Goal: Transaction & Acquisition: Purchase product/service

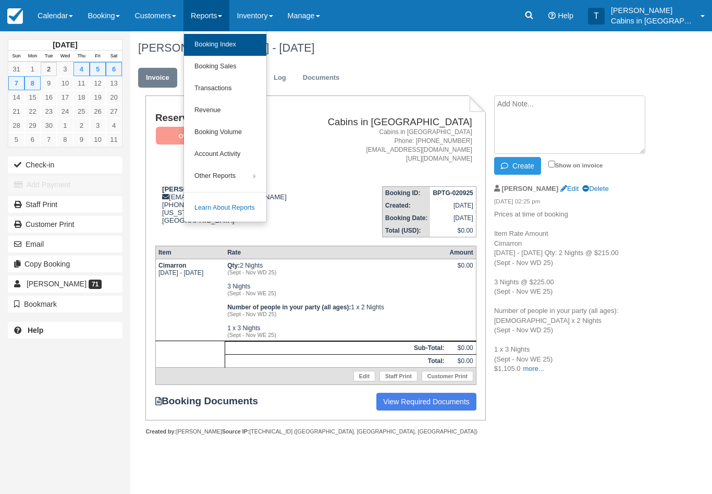
click at [254, 46] on link "Booking Index" at bounding box center [225, 45] width 82 height 22
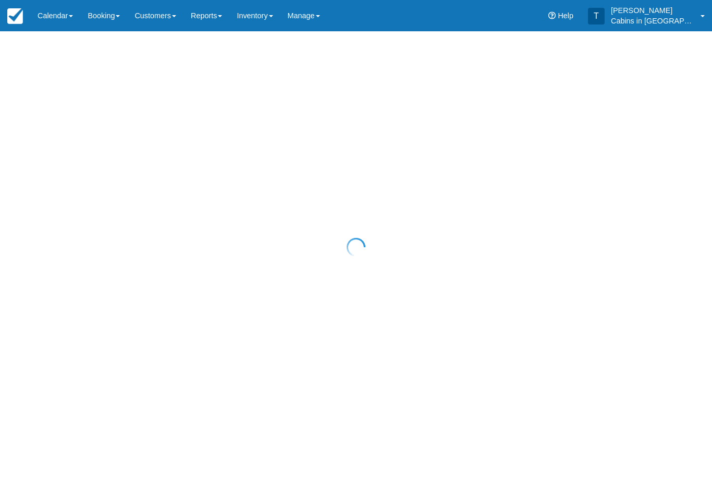
select select "25"
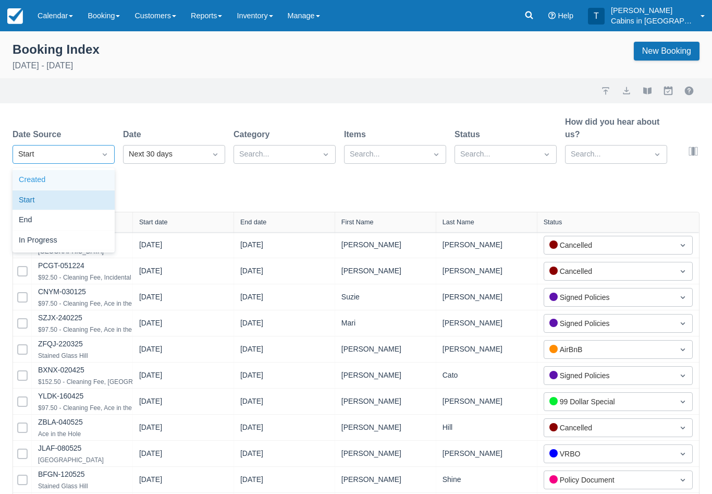
click at [94, 180] on div "Created" at bounding box center [64, 180] width 102 height 20
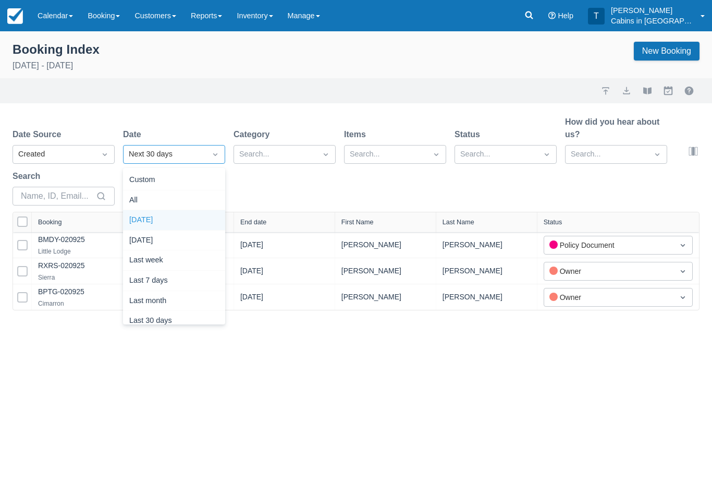
click at [200, 214] on div "Today" at bounding box center [174, 220] width 102 height 20
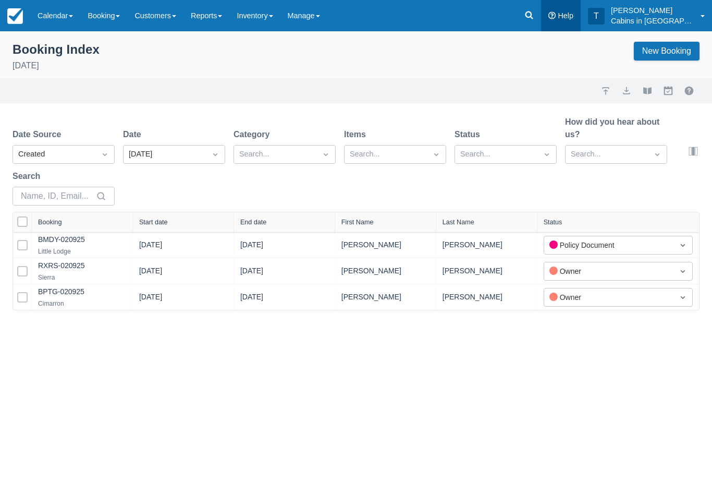
click at [551, 8] on link "Help" at bounding box center [561, 15] width 40 height 31
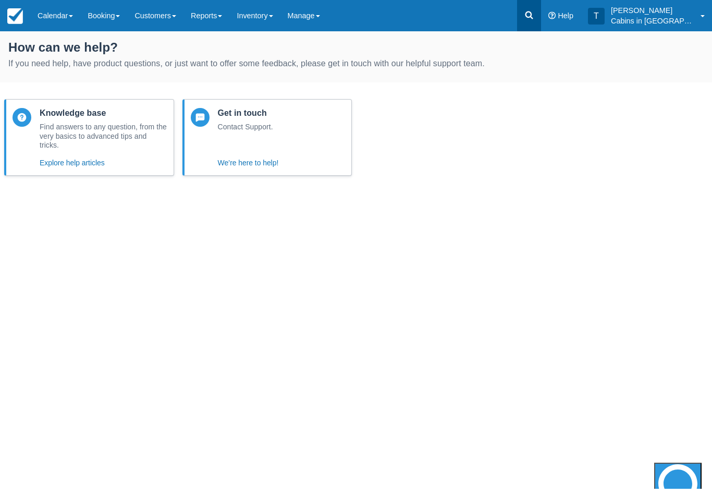
click at [534, 10] on icon at bounding box center [529, 15] width 10 height 10
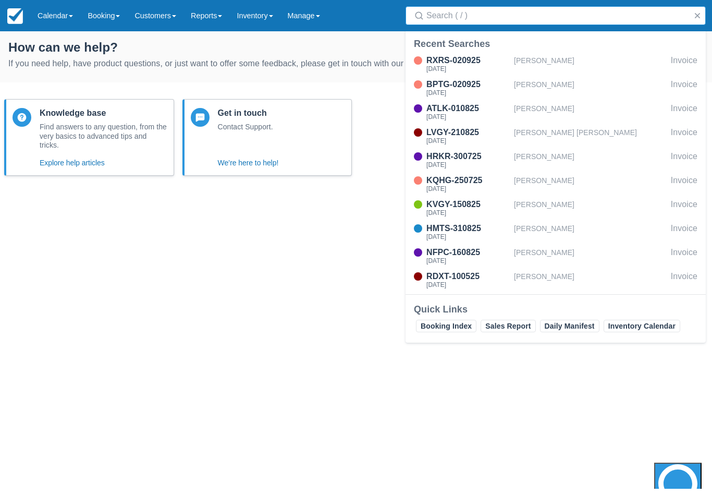
click at [479, 17] on input "Search" at bounding box center [557, 15] width 263 height 19
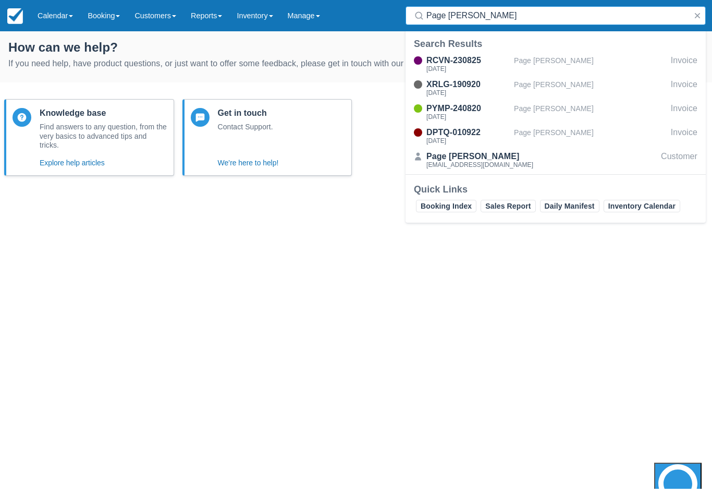
type input "Page Isley"
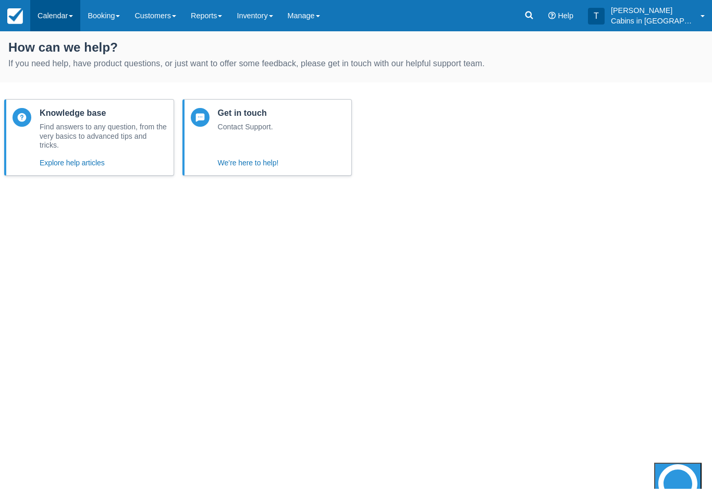
click at [57, 12] on link "Calendar" at bounding box center [55, 15] width 50 height 31
click at [85, 65] on link "Customer" at bounding box center [72, 67] width 82 height 22
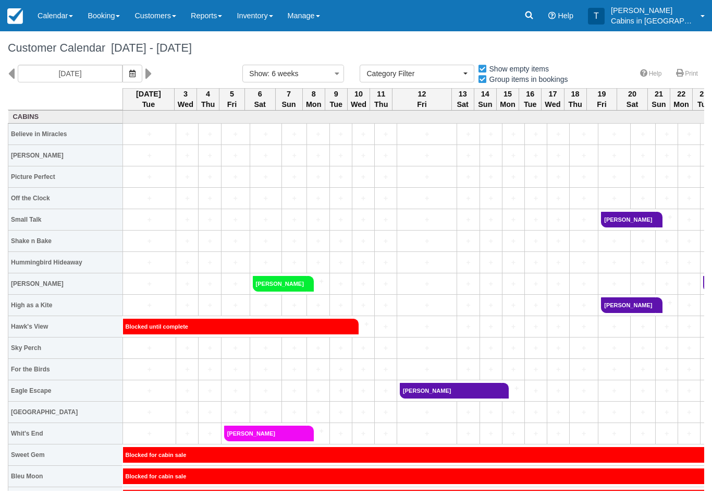
select select
click at [533, 17] on icon at bounding box center [529, 15] width 8 height 8
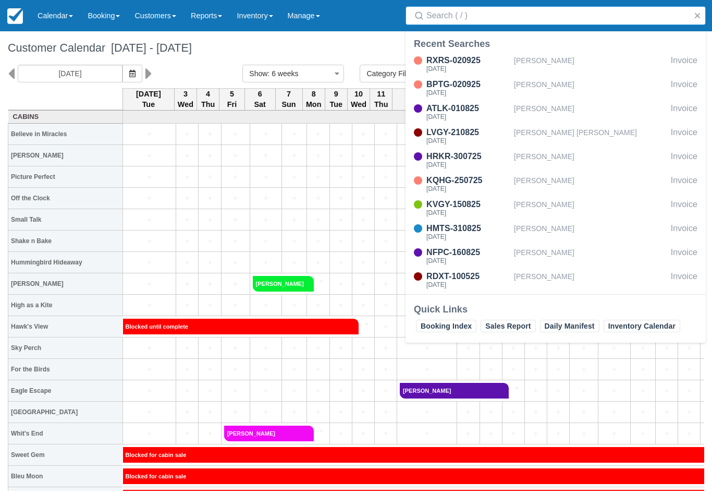
click at [495, 19] on input "Search" at bounding box center [557, 15] width 263 height 19
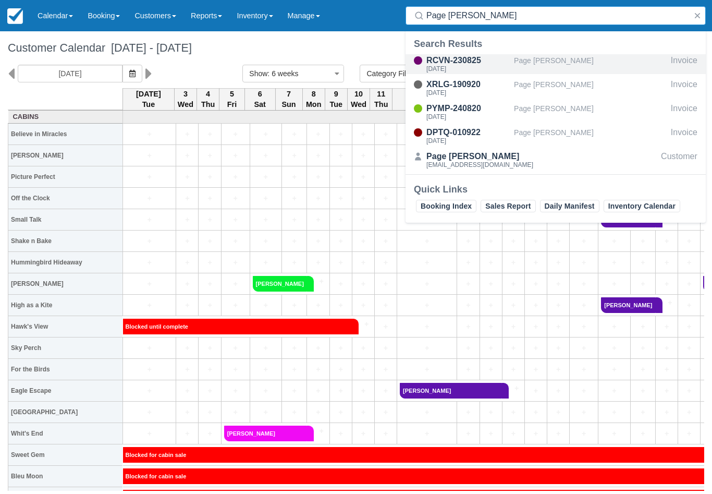
type input "Page Isley"
click at [478, 67] on div "Sun Oct 19 2025" at bounding box center [467, 69] width 83 height 6
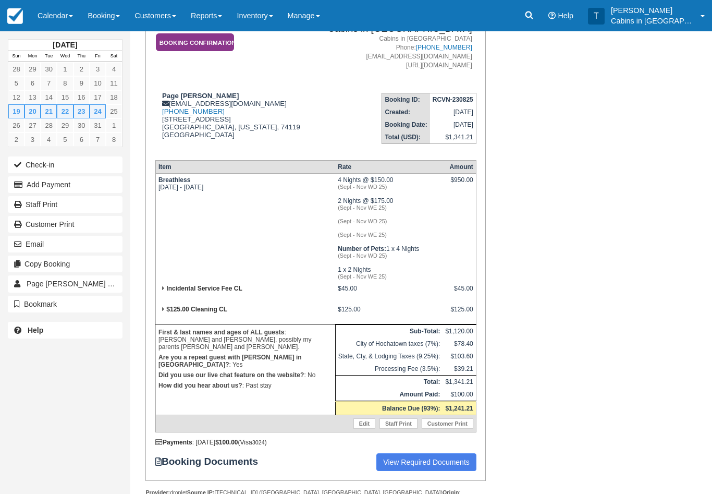
scroll to position [93, 0]
click at [105, 284] on link "Page Isley 4" at bounding box center [65, 283] width 115 height 17
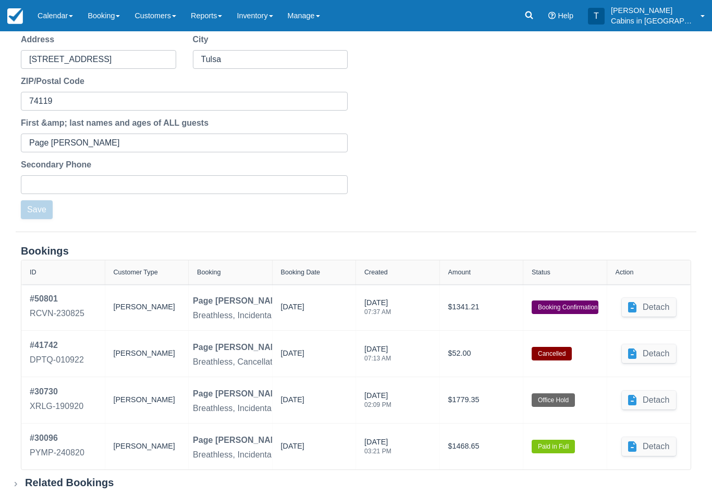
scroll to position [312, 0]
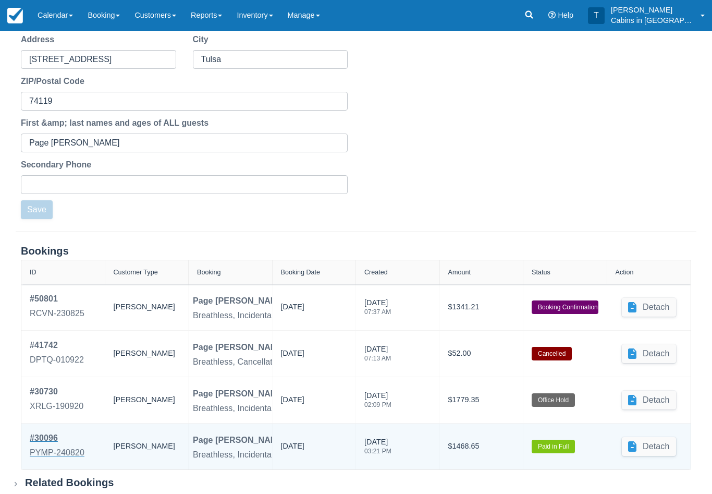
click at [71, 457] on div "PYMP-240820" at bounding box center [57, 453] width 55 height 13
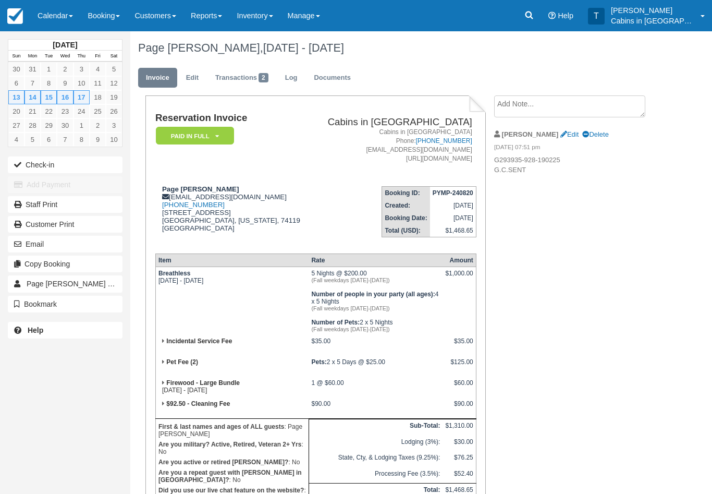
click at [555, 159] on p "G293935-928-190225 G.C.SENT" at bounding box center [575, 164] width 163 height 19
click at [571, 160] on p "G293935-928-190225 G.C.SENT" at bounding box center [575, 164] width 163 height 19
copy p "G293935-928-190225"
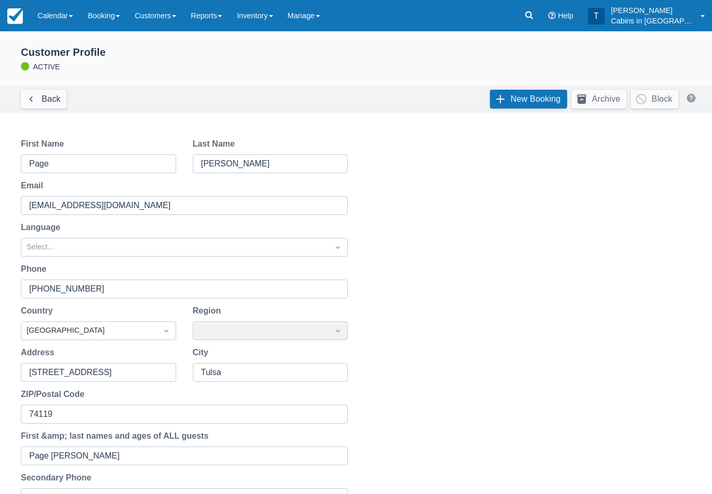
scroll to position [1, 0]
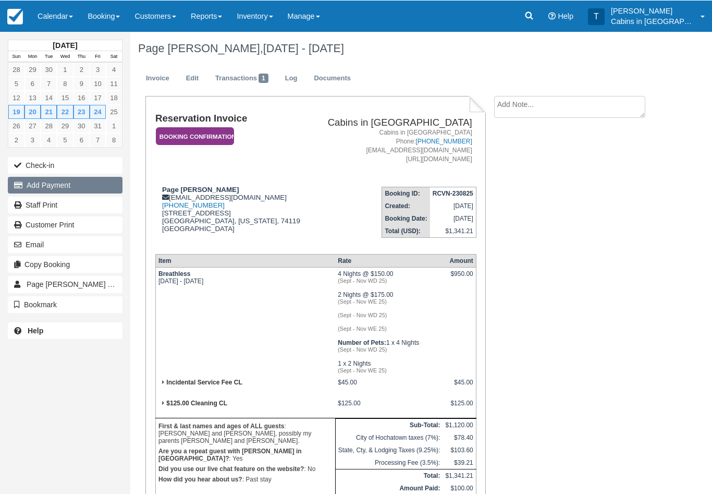
click at [92, 185] on button "Add Payment" at bounding box center [65, 184] width 115 height 17
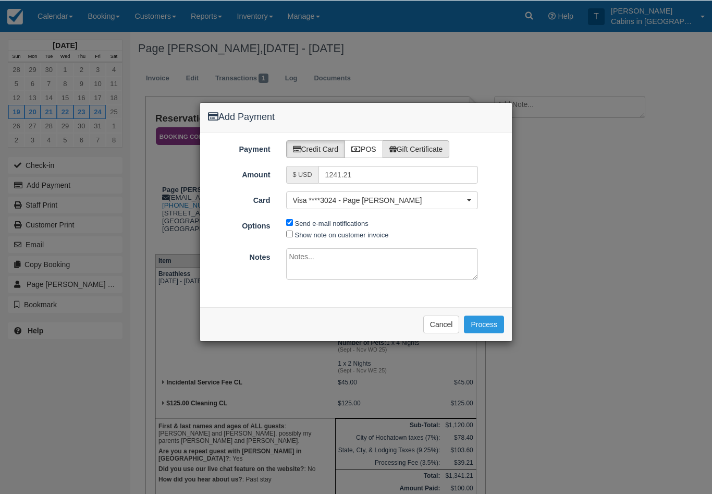
click at [450, 144] on label "Gift Certificate" at bounding box center [416, 149] width 67 height 18
radio input "true"
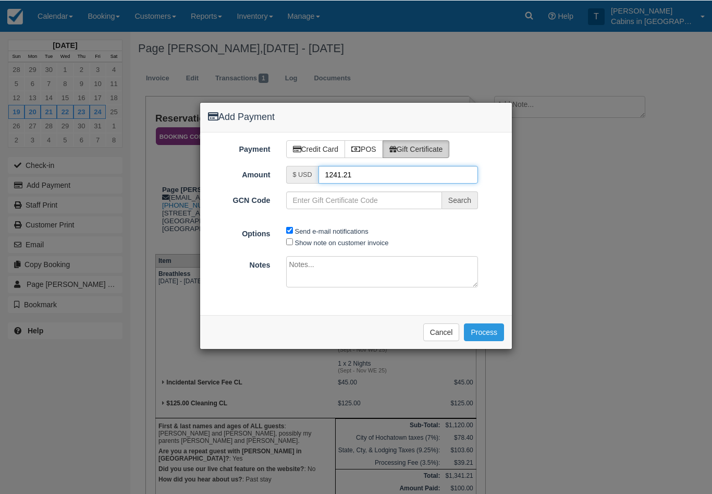
click at [371, 171] on input "1241.21" at bounding box center [398, 174] width 160 height 18
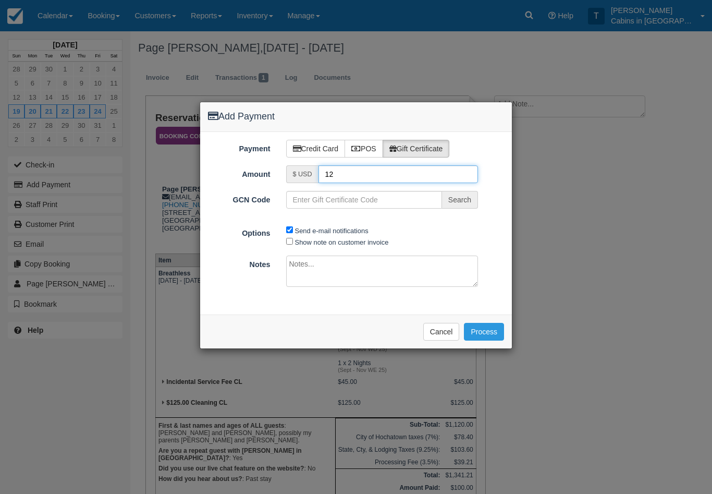
type input "1"
type input "50.00"
click at [352, 201] on input "GCN Code" at bounding box center [364, 200] width 156 height 18
click at [336, 195] on input "GCN Code" at bounding box center [364, 200] width 156 height 18
paste input "G293935-928-190225"
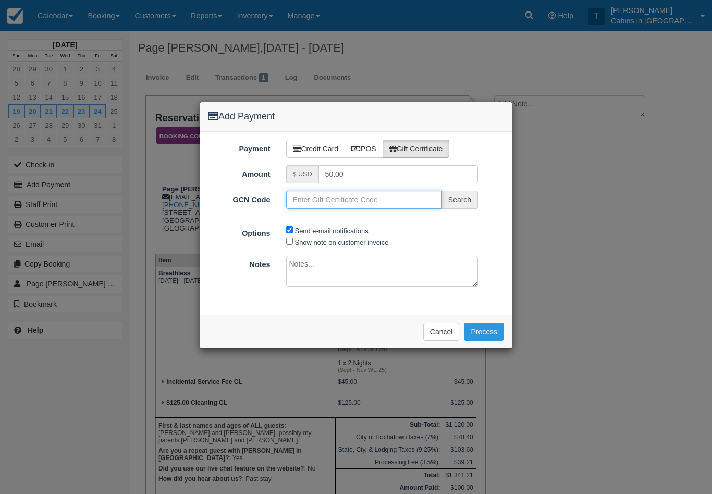
type input "G293935-928-190225"
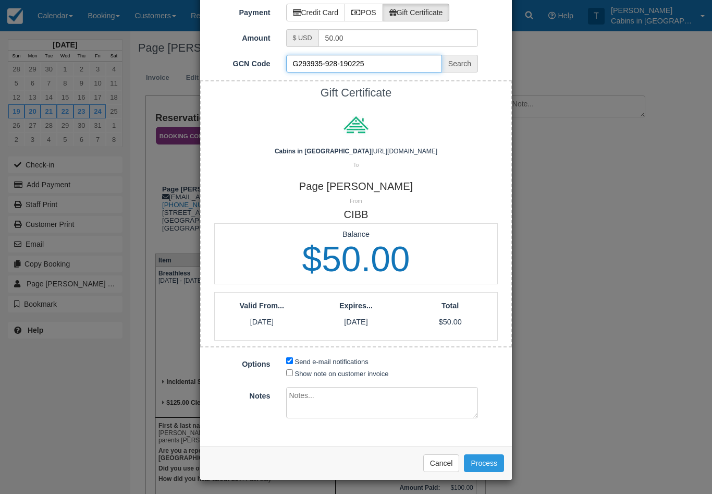
scroll to position [50, 0]
click at [289, 375] on input "Show note on customer invoice" at bounding box center [289, 373] width 7 height 7
checkbox input "true"
click at [333, 399] on textarea at bounding box center [382, 402] width 192 height 31
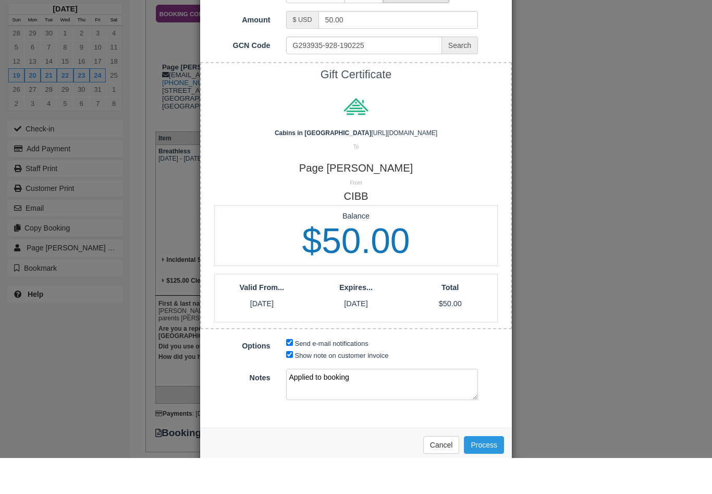
scroll to position [92, 0]
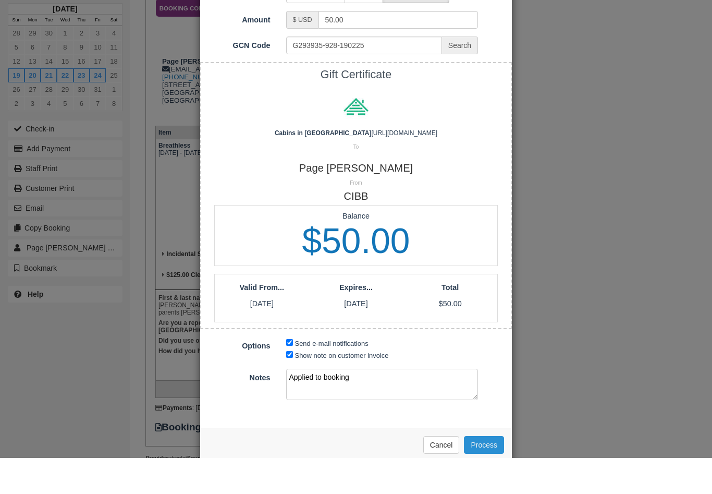
type textarea "Applied to booking"
click at [496, 472] on button "Process" at bounding box center [484, 481] width 40 height 18
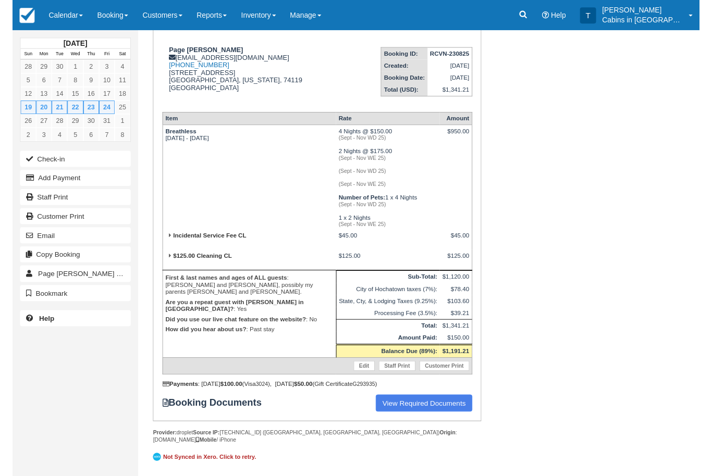
scroll to position [154, 0]
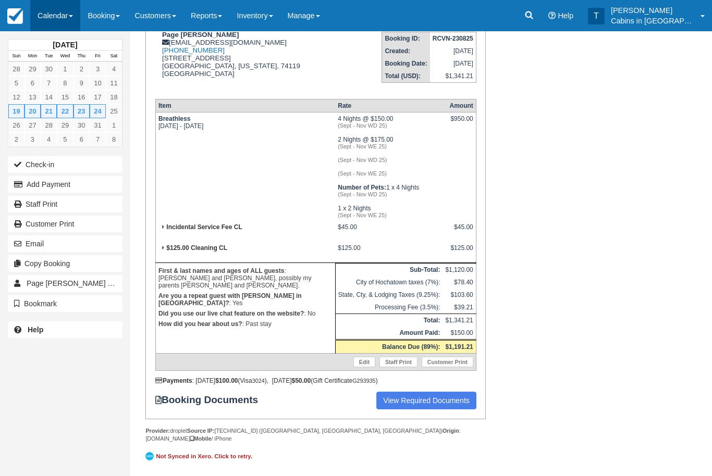
click at [53, 20] on link "Calendar" at bounding box center [55, 15] width 50 height 31
click at [76, 67] on link "Customer" at bounding box center [72, 67] width 82 height 22
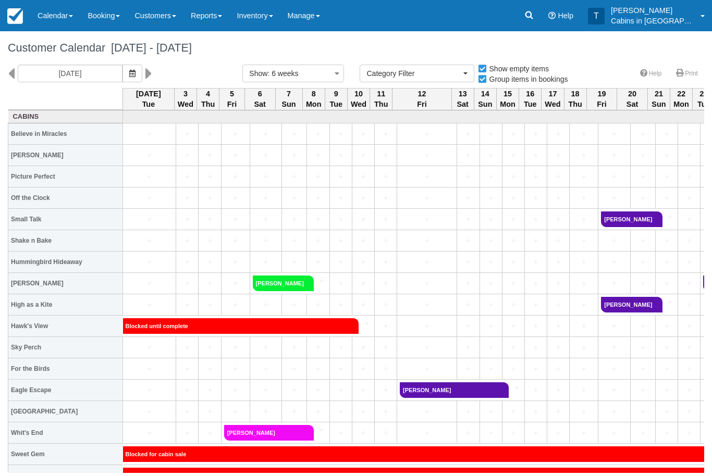
select select
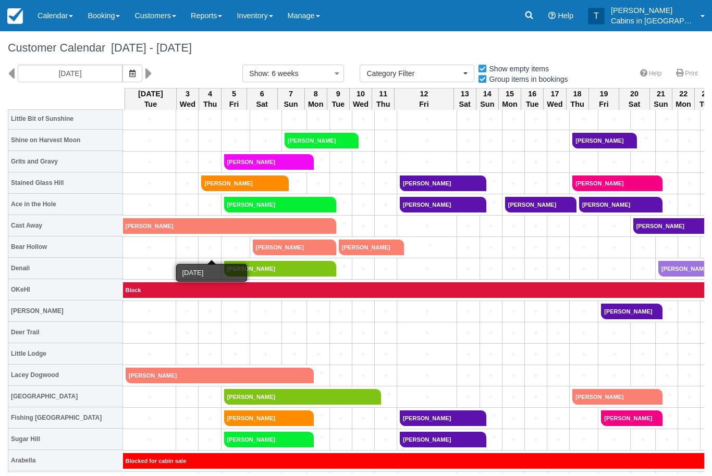
scroll to position [484, 0]
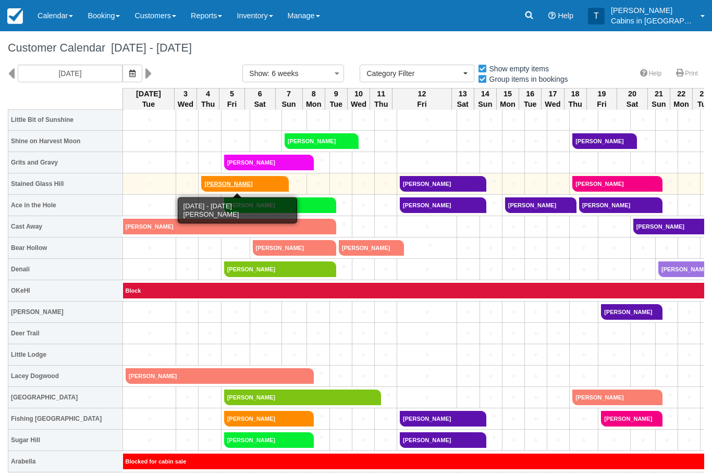
click at [237, 178] on link "Barbara Allred" at bounding box center [241, 184] width 80 height 16
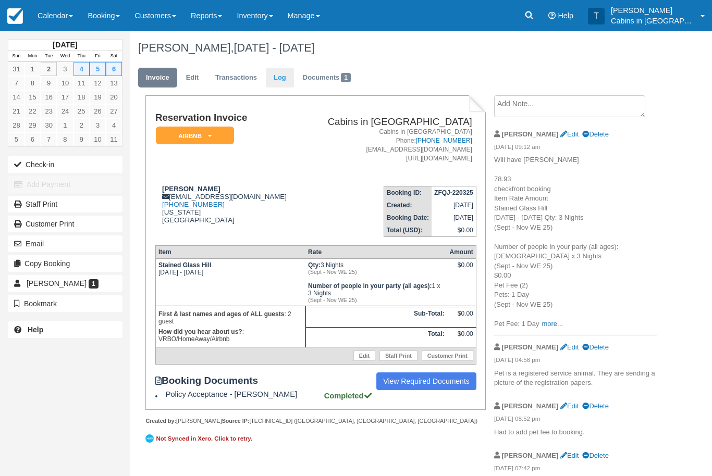
click at [280, 78] on link "Log" at bounding box center [280, 78] width 28 height 20
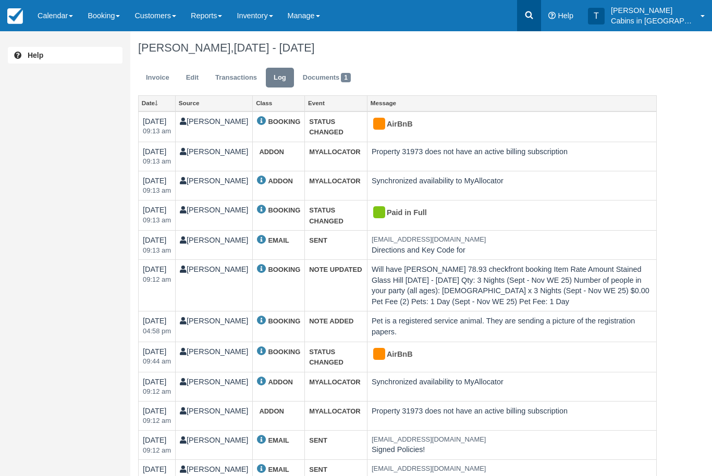
click at [533, 13] on icon at bounding box center [529, 15] width 8 height 8
